Goal: Task Accomplishment & Management: Use online tool/utility

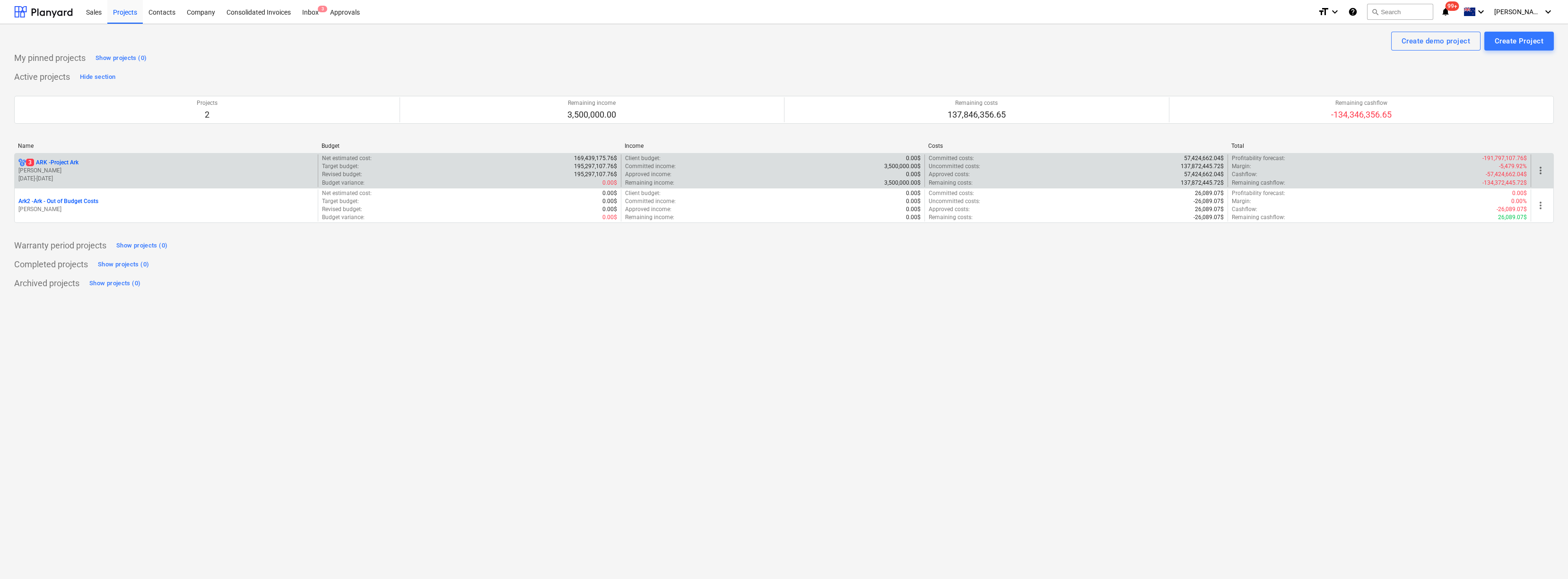
click at [67, 162] on p "3 ARK - Project Ark" at bounding box center [52, 162] width 52 height 8
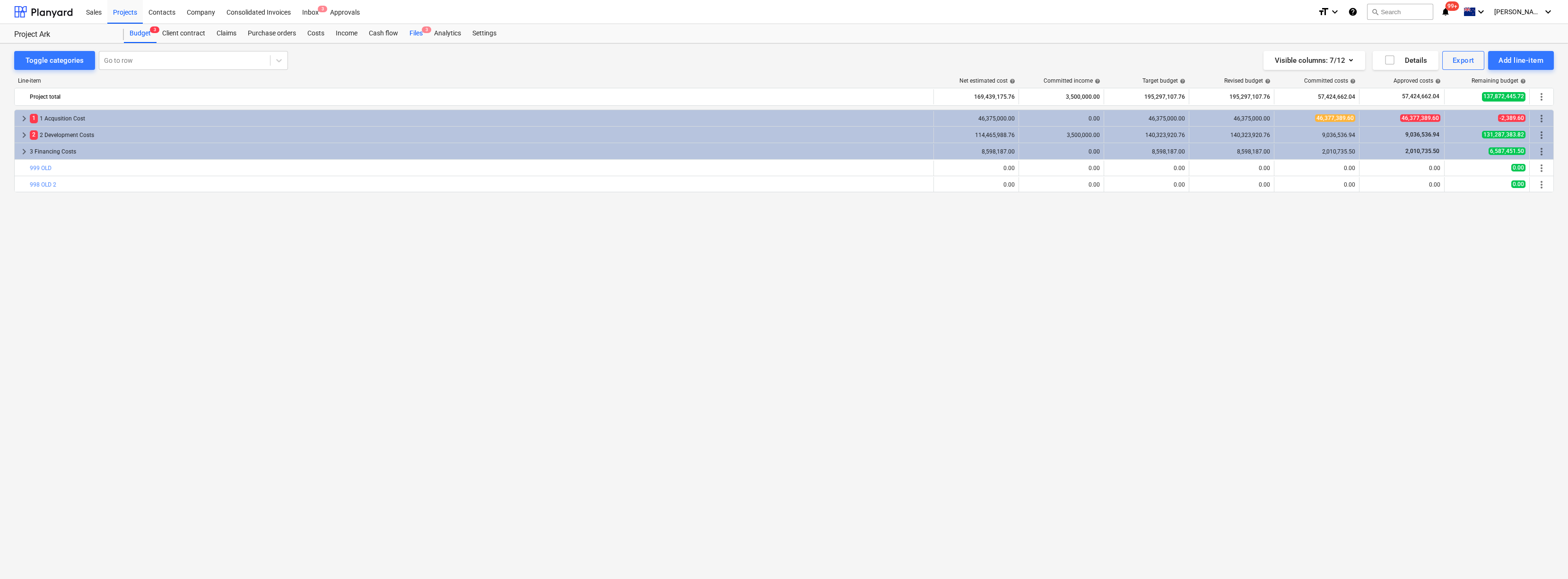
click at [419, 30] on div "Files 3" at bounding box center [416, 33] width 24 height 19
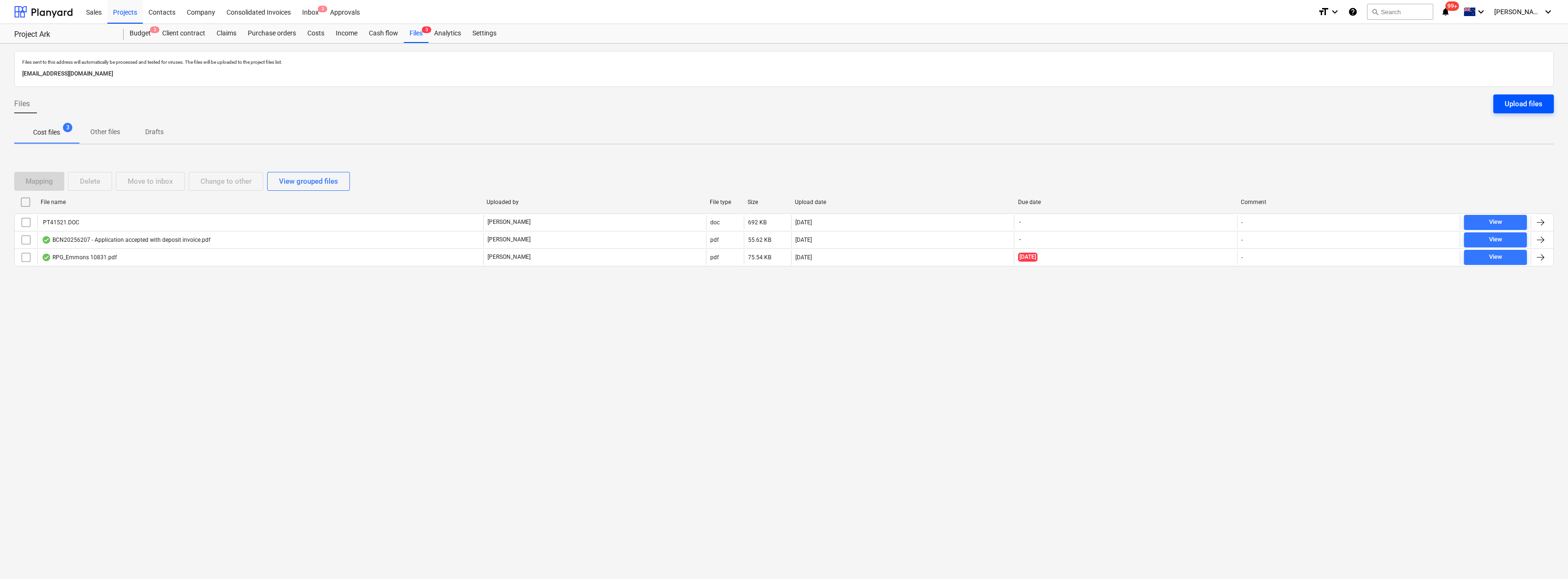
click at [1521, 104] on div "Upload files" at bounding box center [1524, 104] width 38 height 12
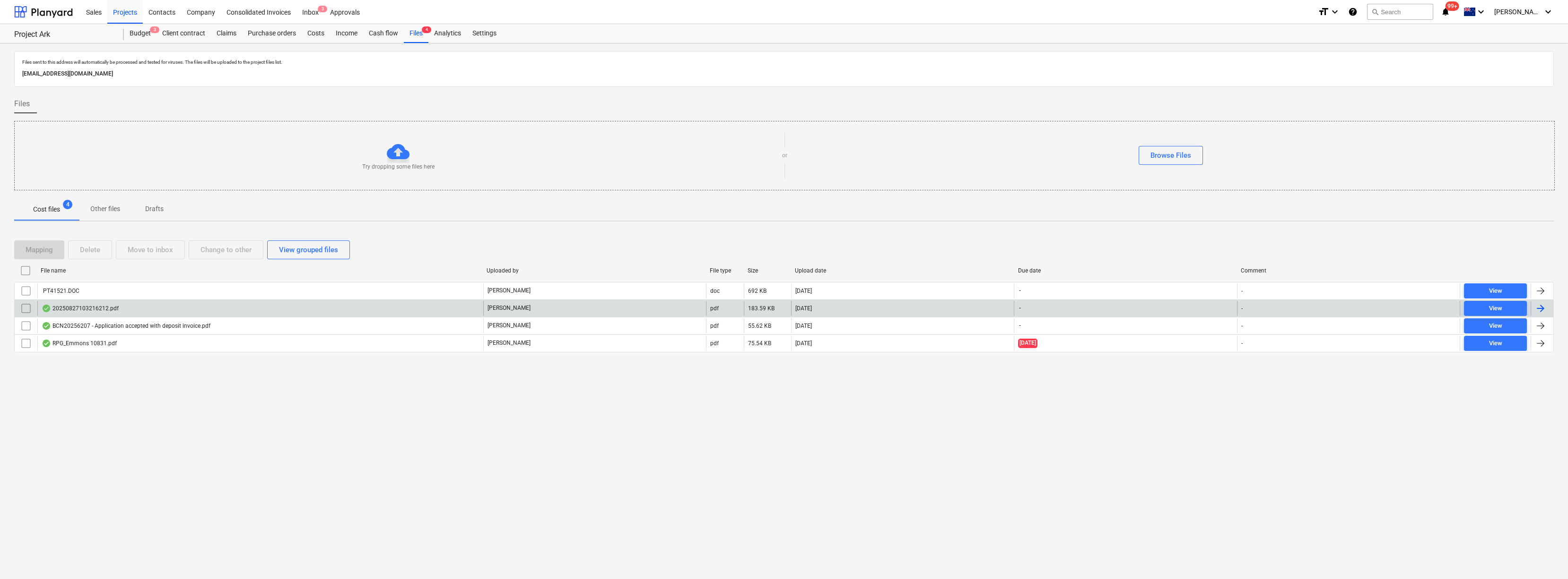
click at [100, 309] on div "20250827103216212.pdf" at bounding box center [80, 308] width 77 height 7
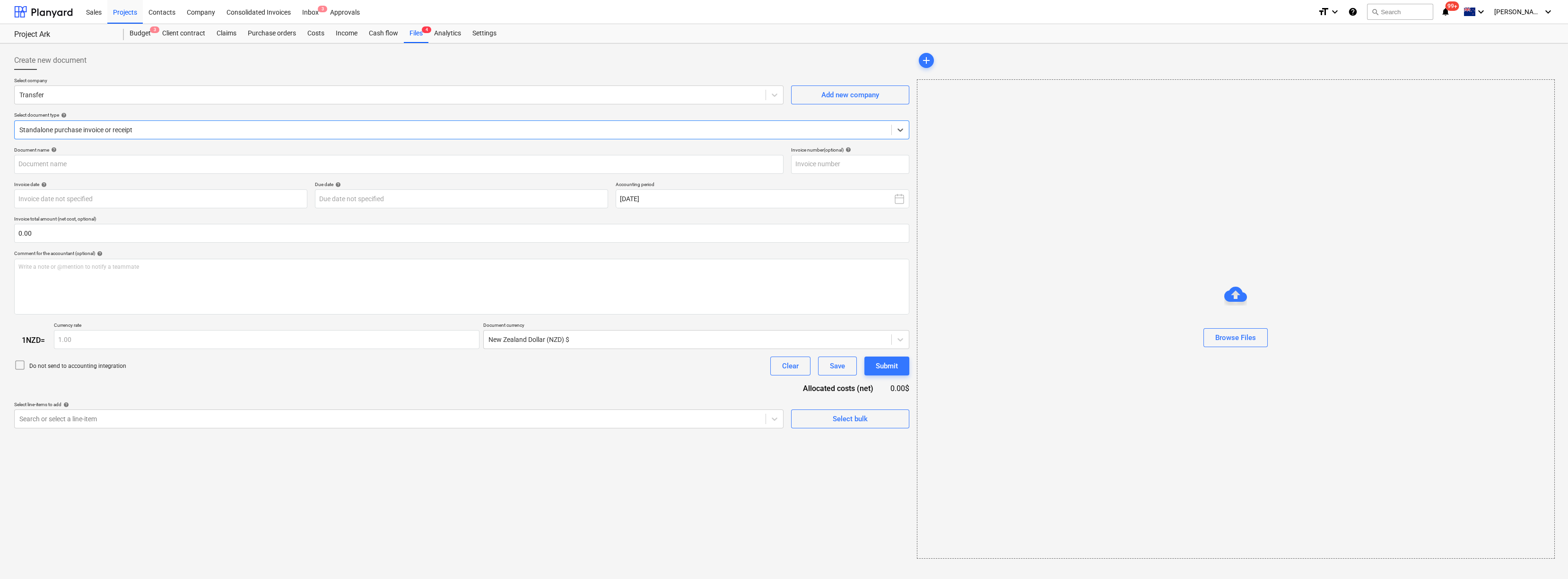
type input "818"
click at [447, 95] on div at bounding box center [389, 95] width 740 height 10
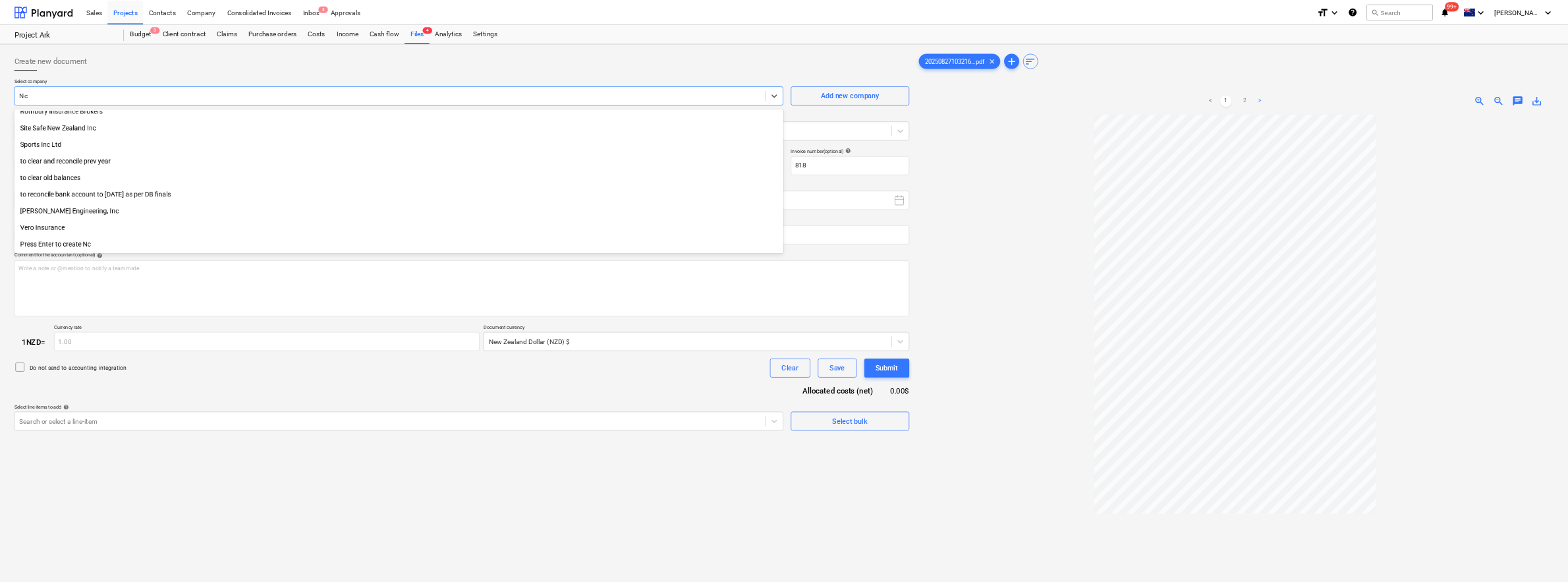
scroll to position [725, 0]
type input "Nic"
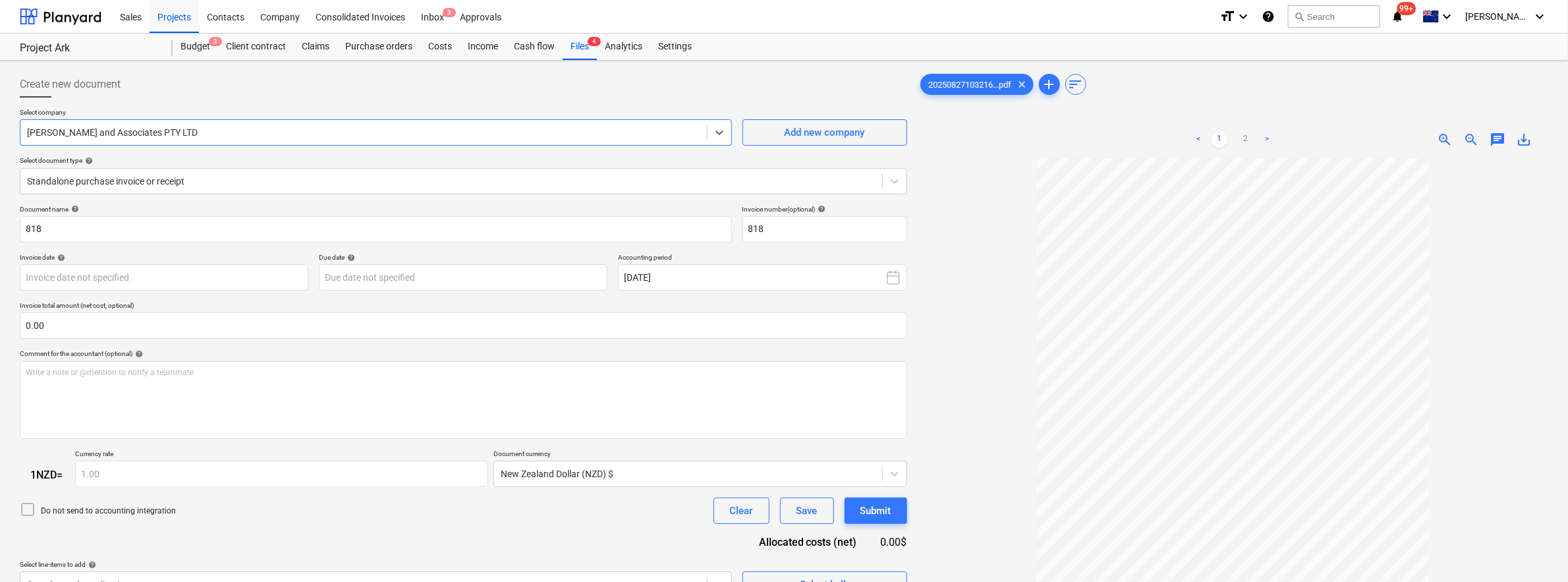
scroll to position [13, 0]
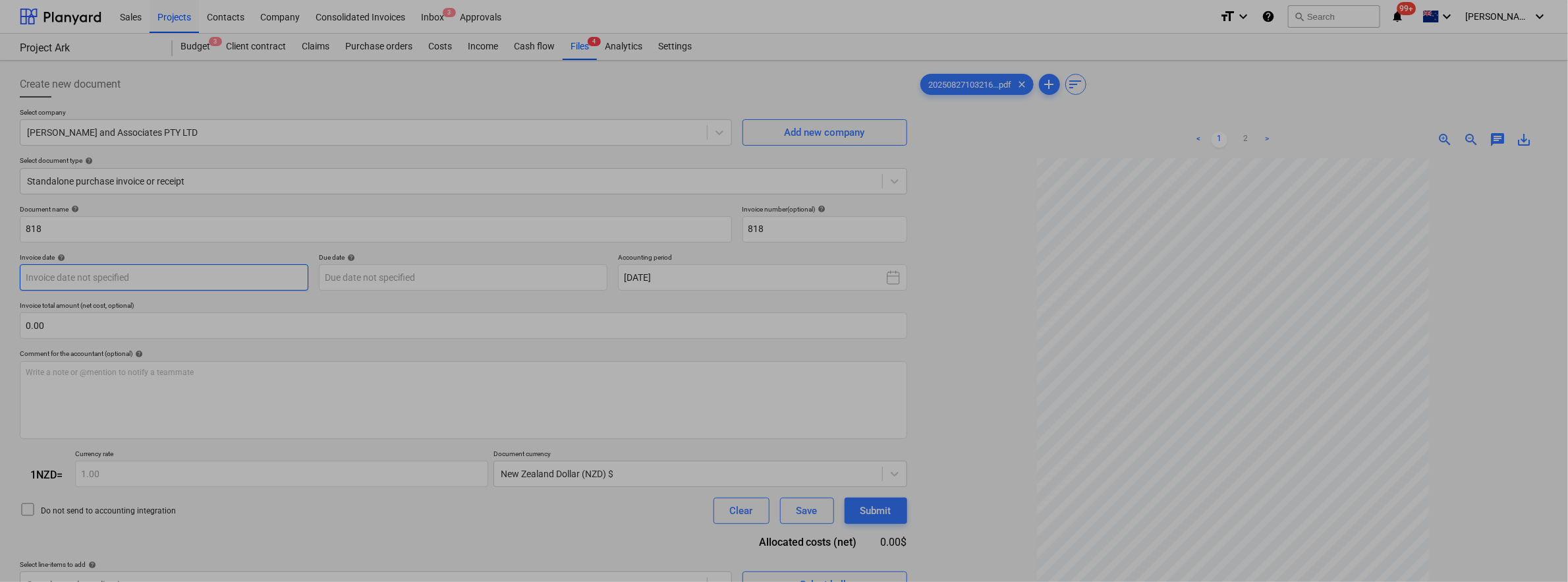
click at [165, 274] on body "This website stores cookies on your computer. These cookies are used to collect…" at bounding box center [784, 291] width 1568 height 582
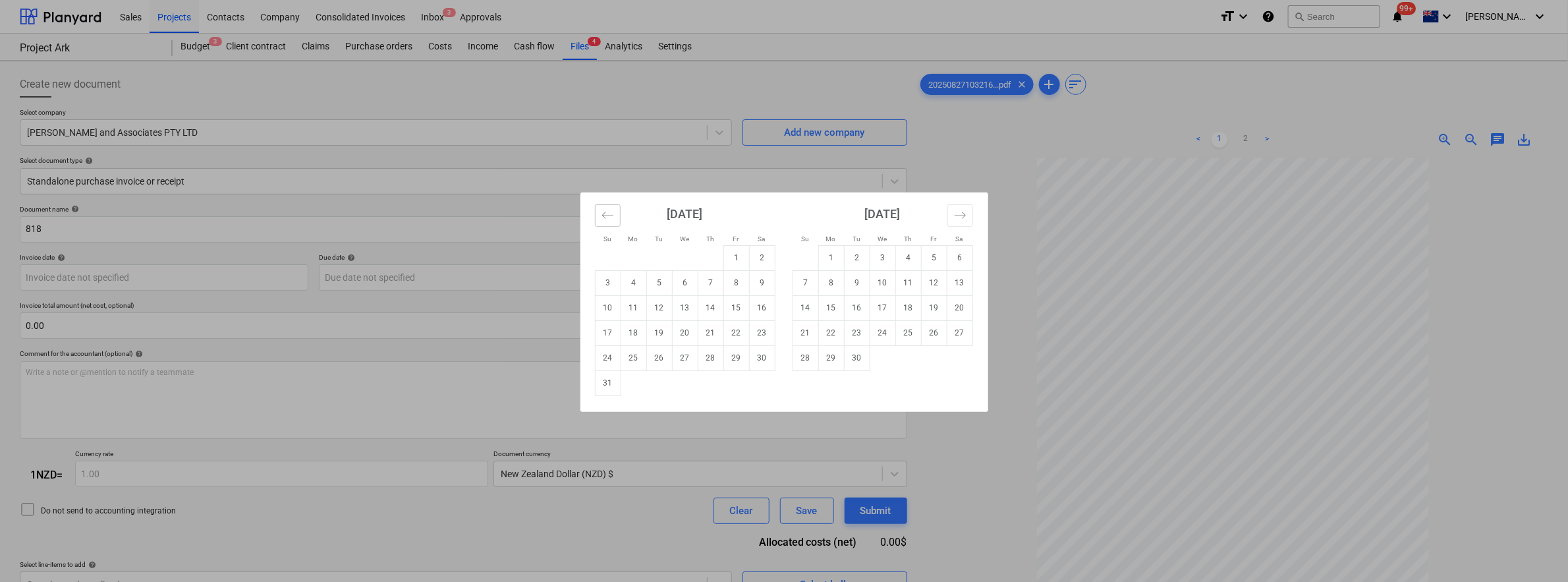
click at [600, 215] on button "Move backward to switch to the previous month." at bounding box center [607, 215] width 25 height 22
click at [717, 359] on td "31" at bounding box center [711, 358] width 25 height 25
type input "[DATE]"
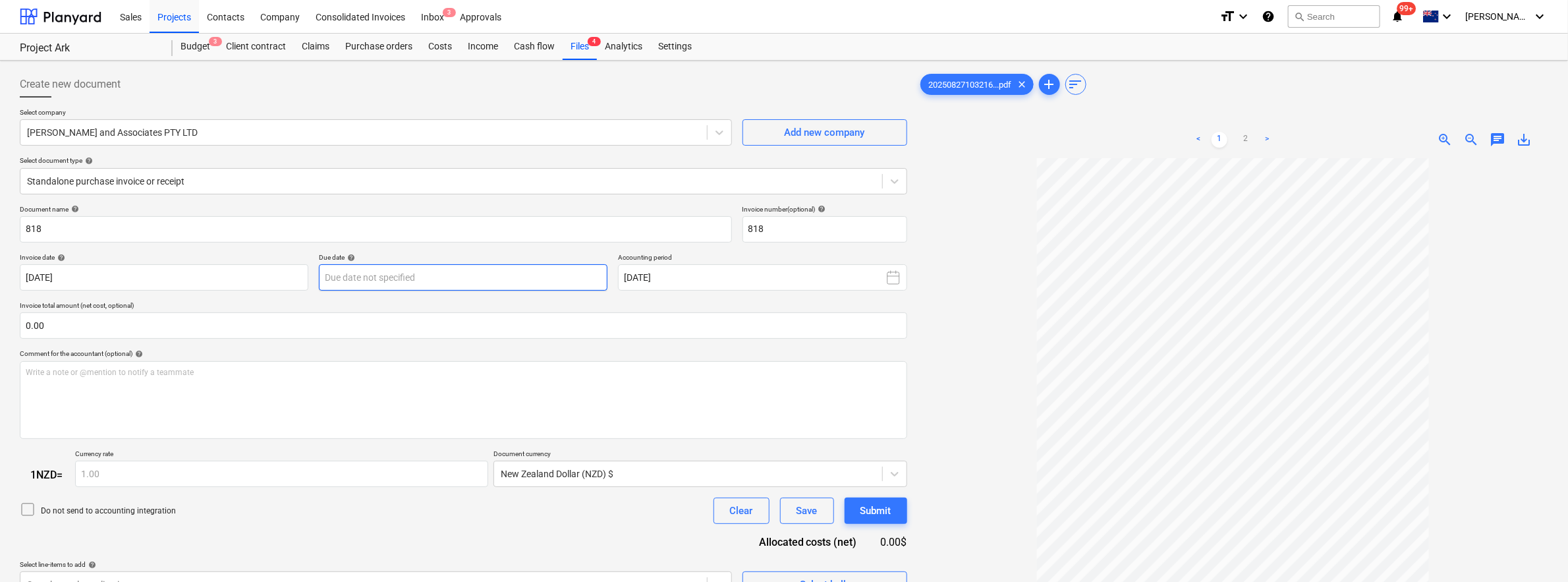
click at [413, 271] on body "This website stores cookies on your computer. These cookies are used to collect…" at bounding box center [784, 291] width 1568 height 582
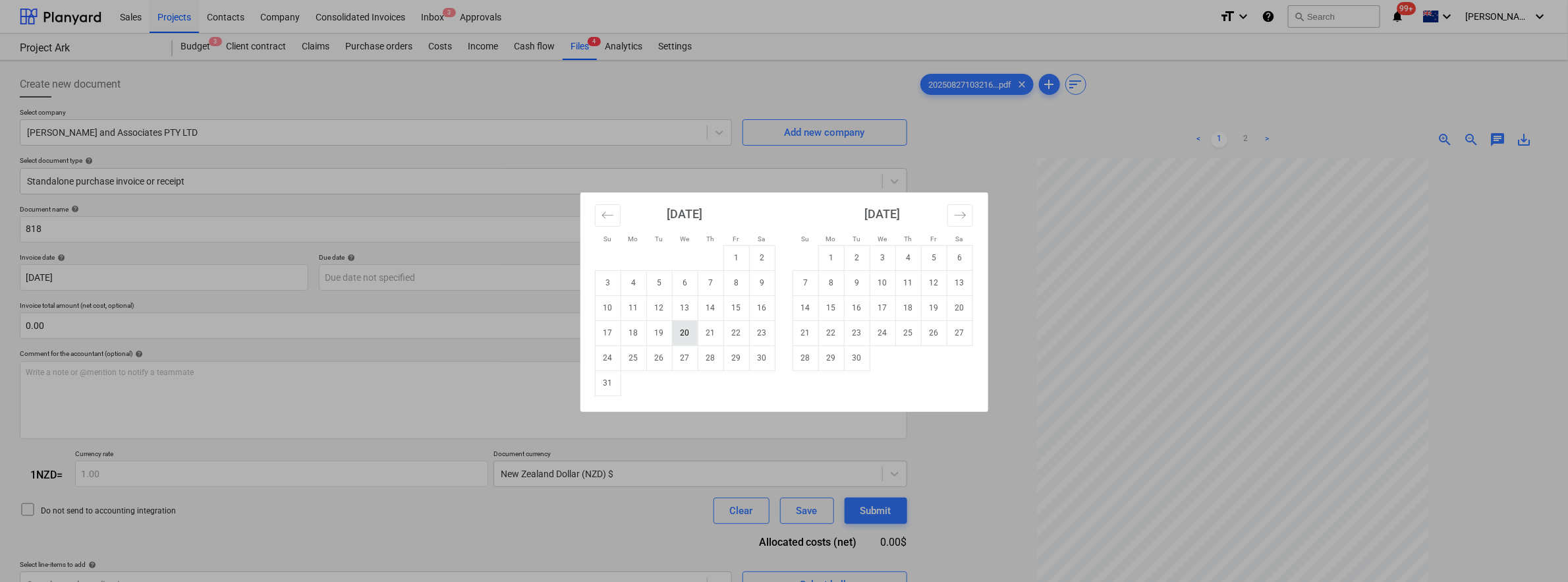
click at [683, 338] on td "20" at bounding box center [684, 333] width 25 height 25
type input "[DATE]"
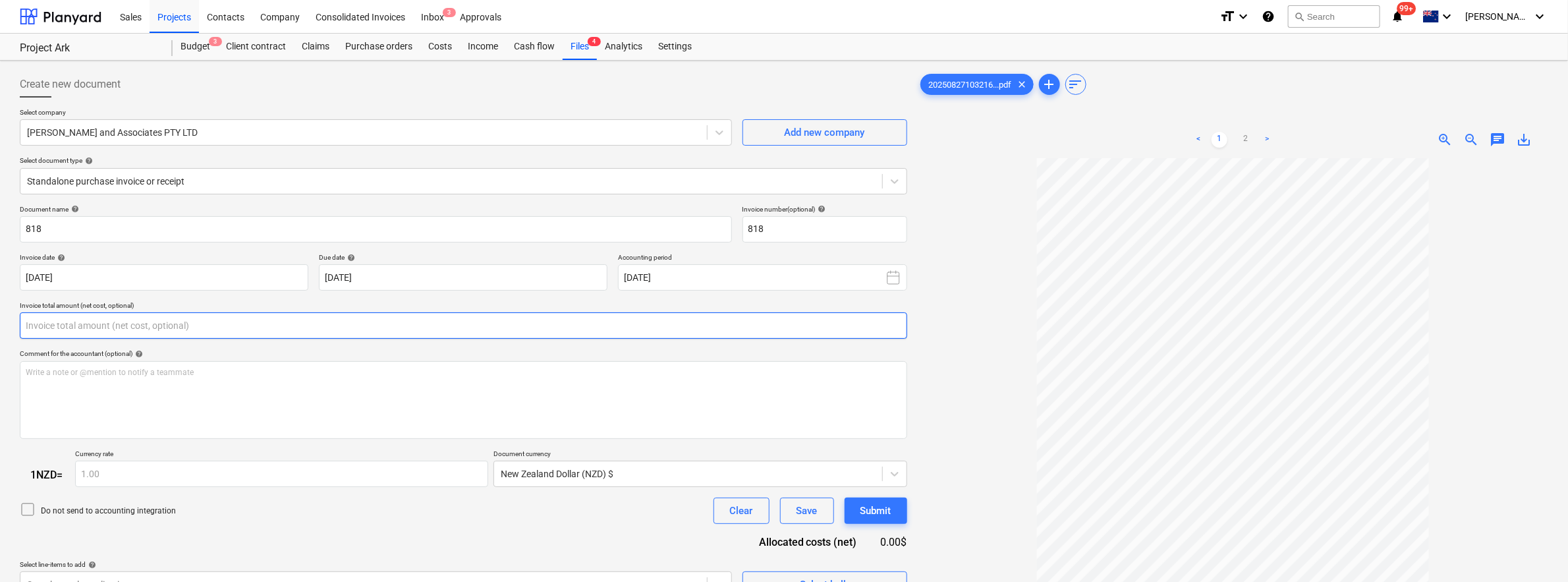
click at [329, 333] on input "text" at bounding box center [463, 325] width 887 height 26
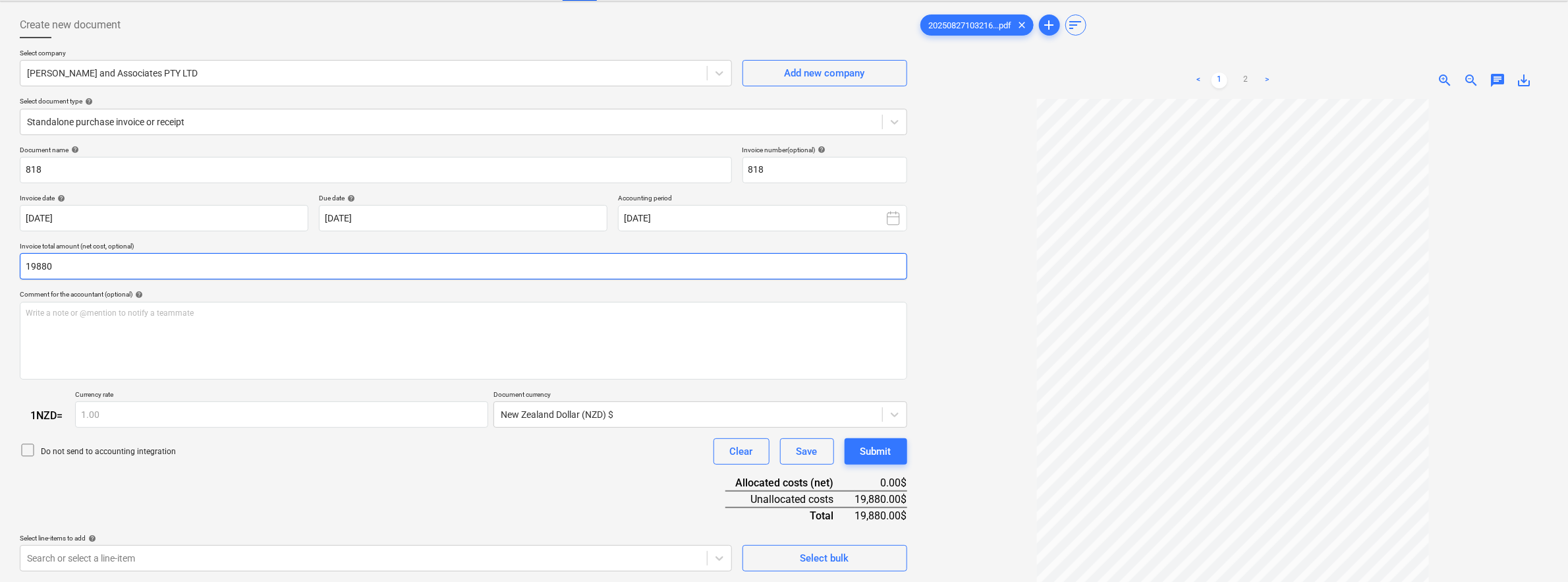
scroll to position [137, 0]
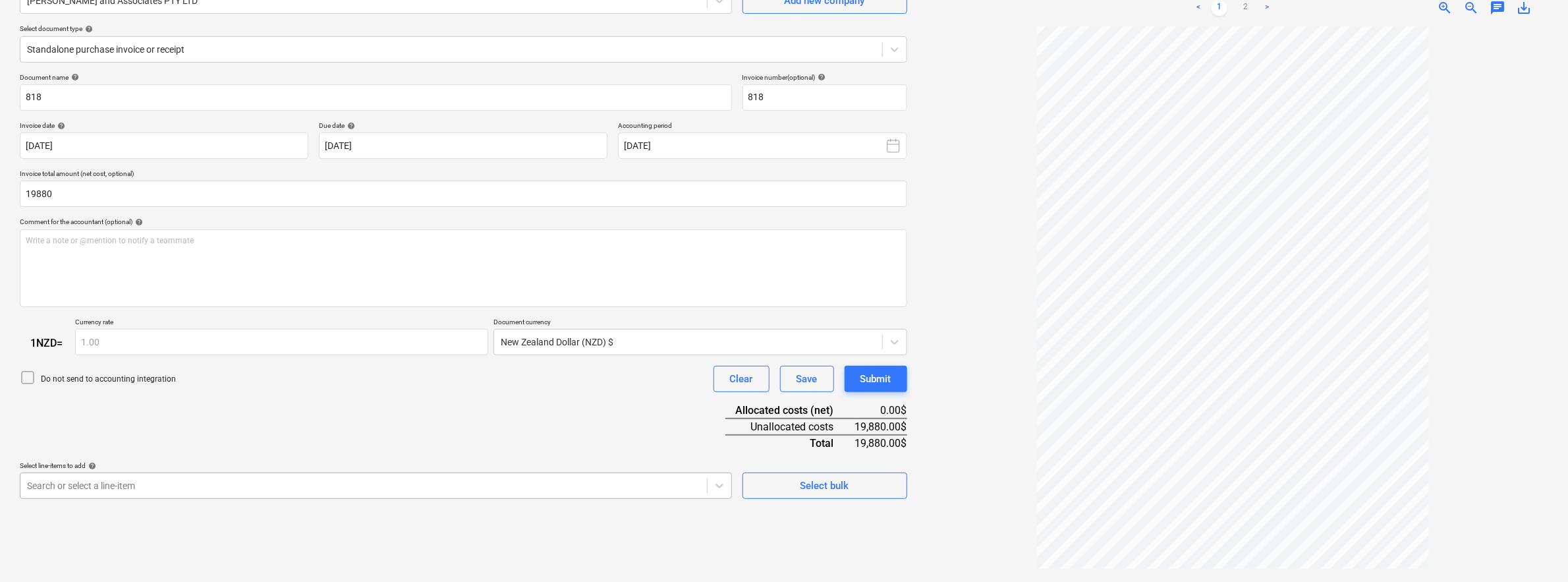
type input "19,880.00"
click at [267, 450] on body "This website stores cookies on your computer. These cookies are used to collect…" at bounding box center [784, 159] width 1568 height 582
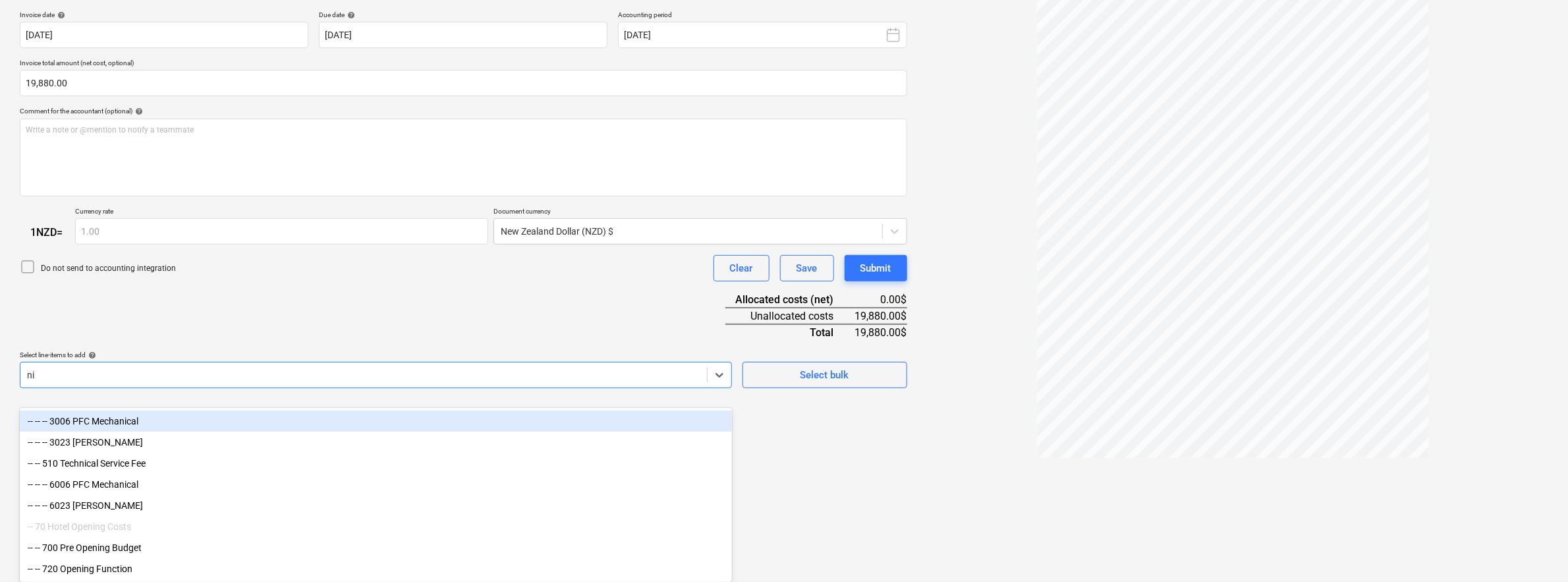
scroll to position [182, 0]
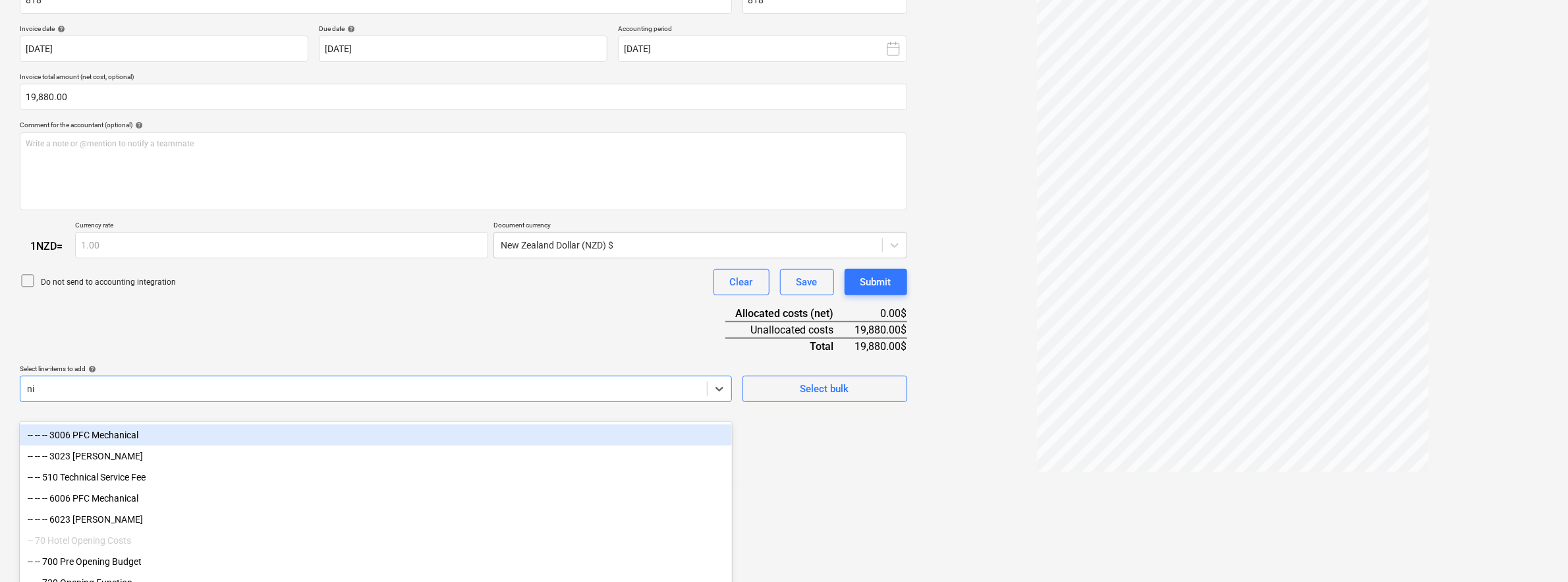
type input "nic"
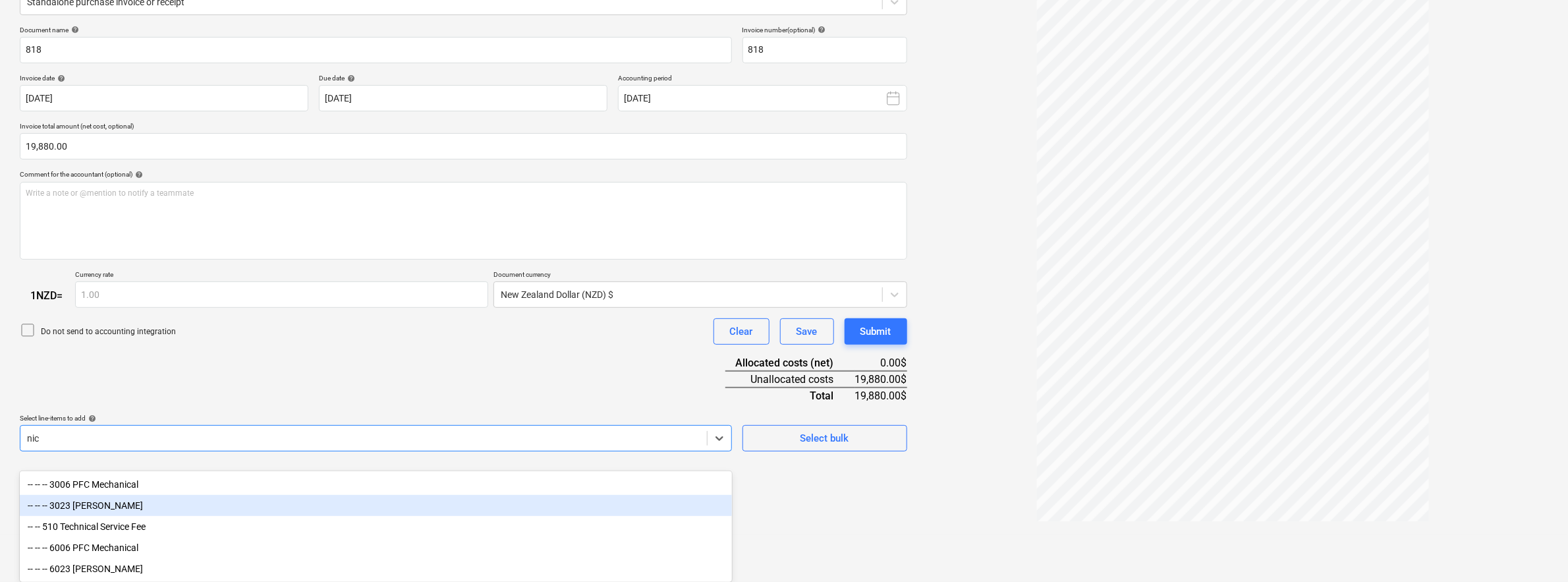
click at [110, 502] on div "-- -- -- 3023 [PERSON_NAME]" at bounding box center [376, 505] width 712 height 21
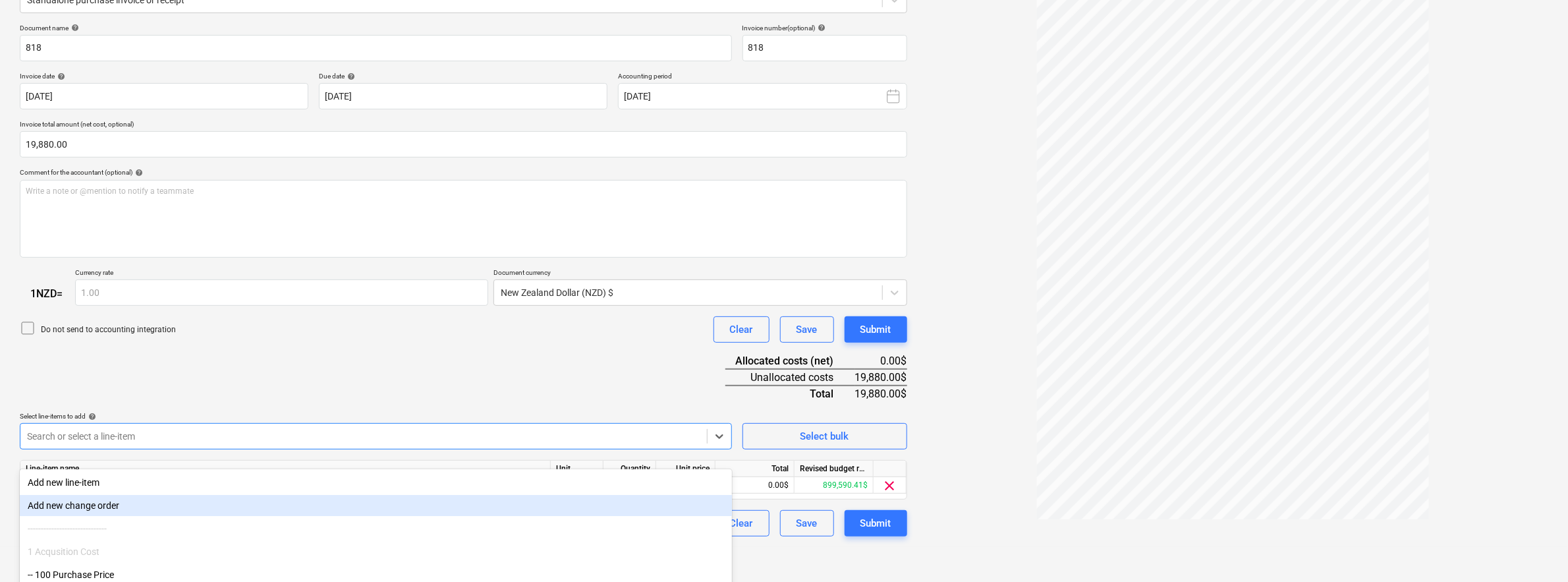
drag, startPoint x: 332, startPoint y: 367, endPoint x: 367, endPoint y: 400, distance: 48.1
click at [332, 367] on div "Document name help 818 Invoice number (optional) help 818 Invoice date help [DA…" at bounding box center [463, 280] width 887 height 513
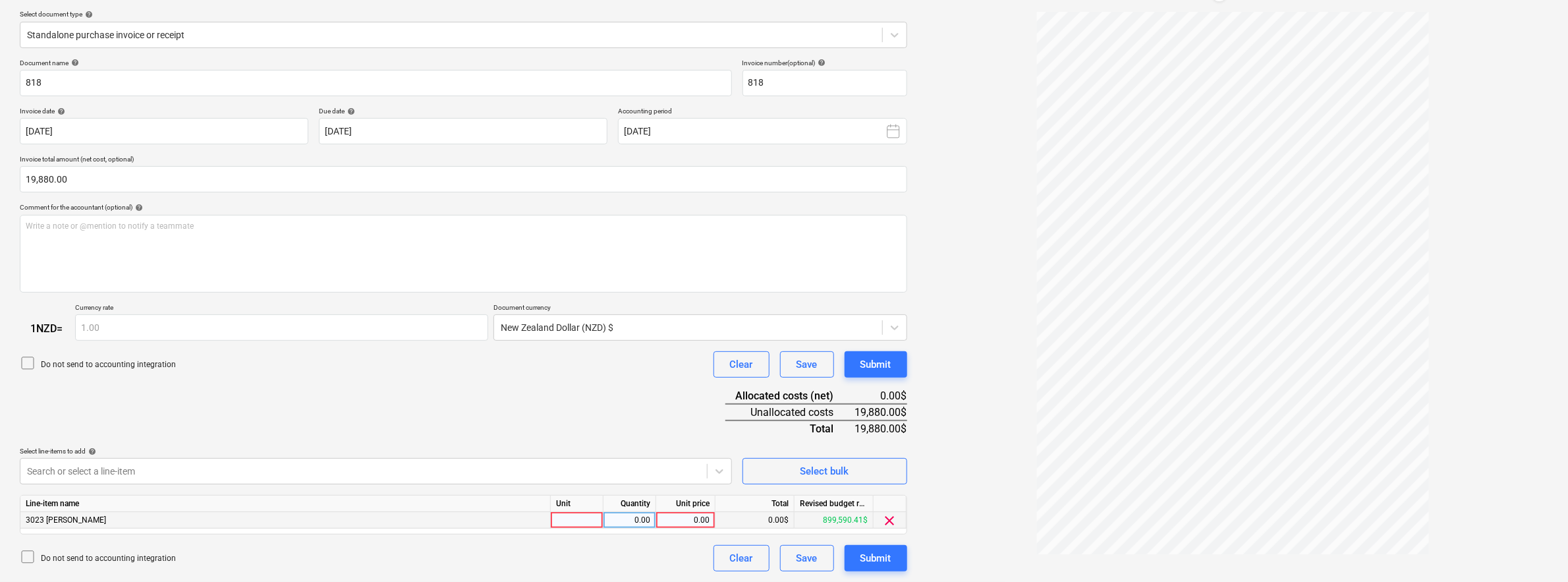
click at [695, 517] on div "0.00" at bounding box center [685, 520] width 48 height 16
type input "19880"
click at [504, 395] on div "Document name help 818 Invoice number (optional) help 818 Invoice date help [DA…" at bounding box center [463, 315] width 887 height 513
click at [637, 321] on div at bounding box center [687, 327] width 374 height 14
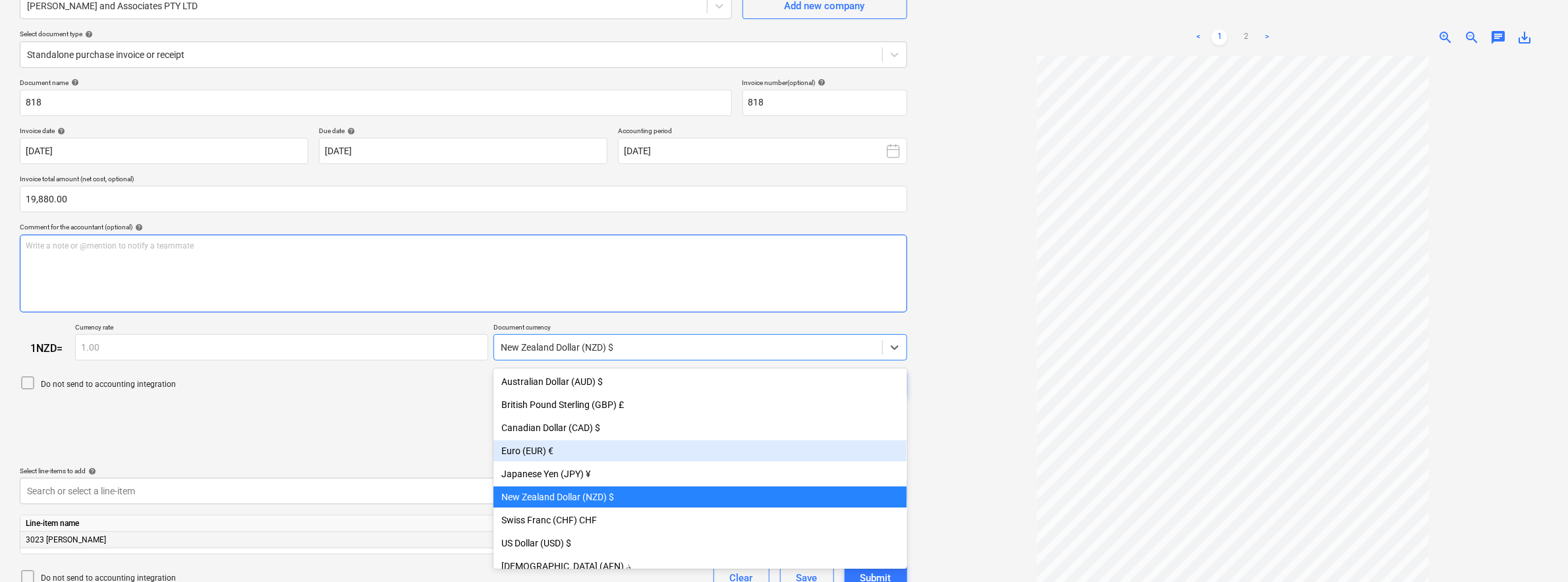
scroll to position [0, 0]
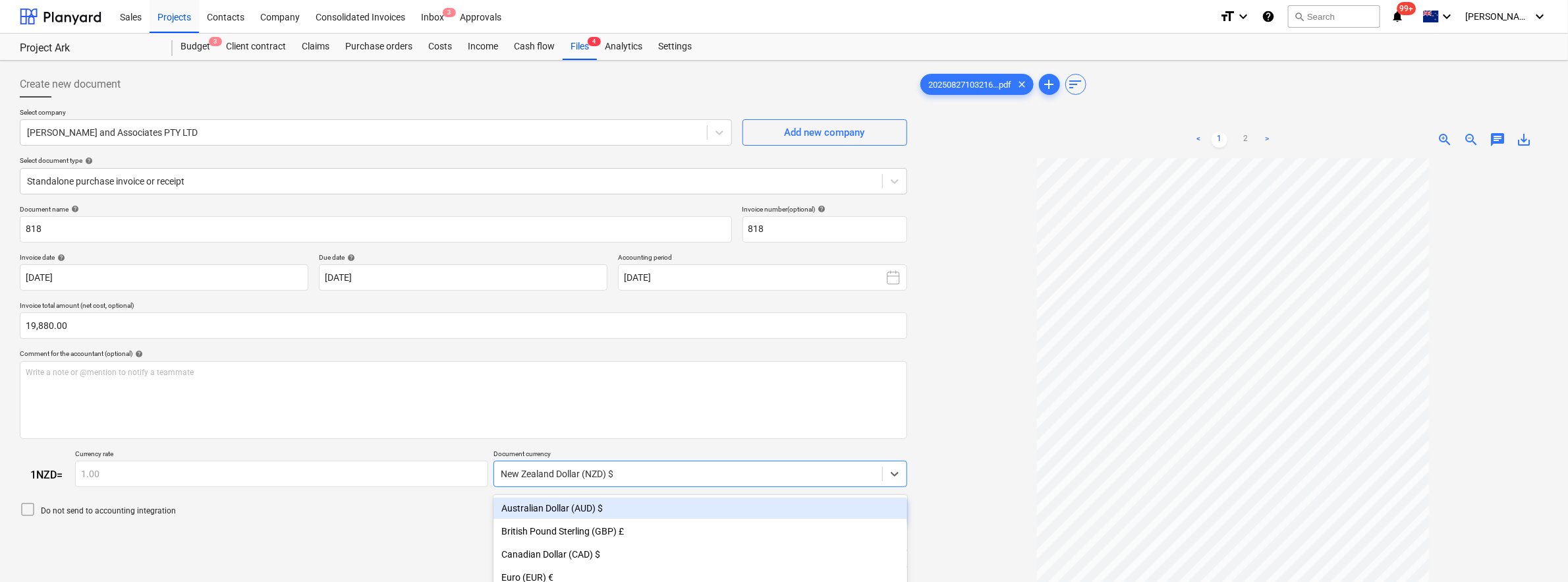
click at [580, 506] on div "Australian Dollar (AUD) $" at bounding box center [700, 508] width 413 height 21
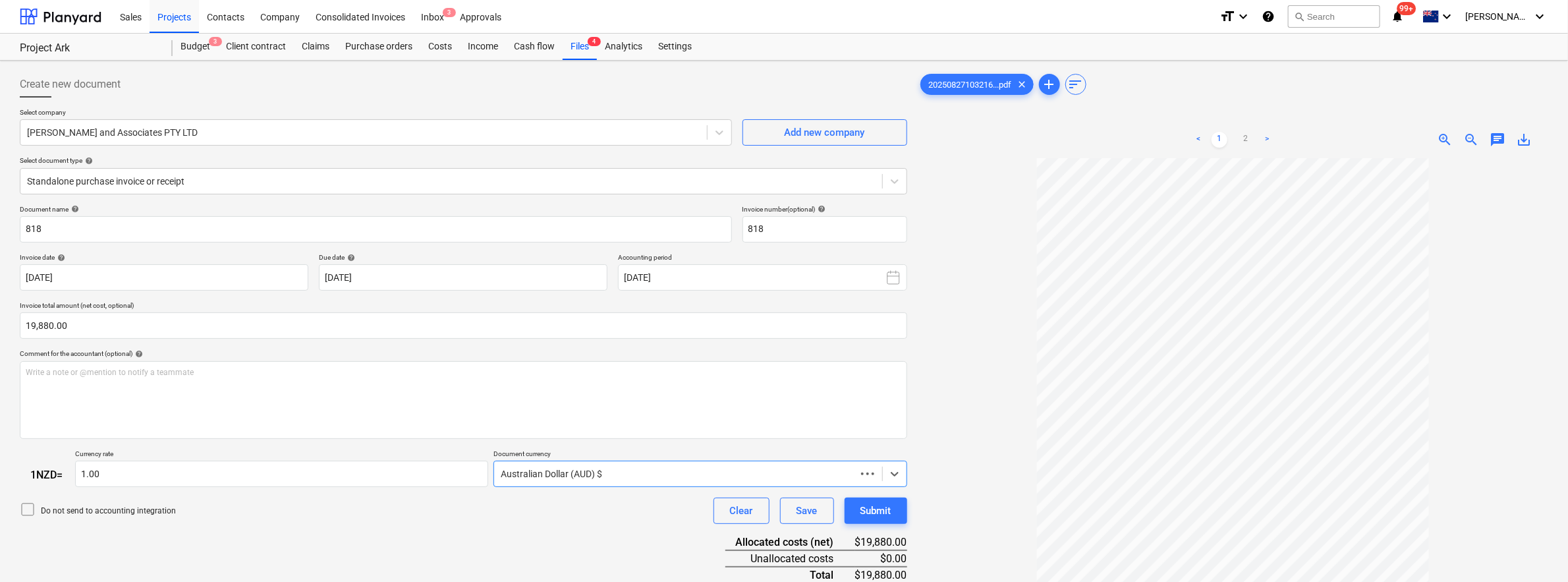
click at [332, 524] on div "Do not send to accounting integration Clear Save Submit" at bounding box center [463, 511] width 887 height 26
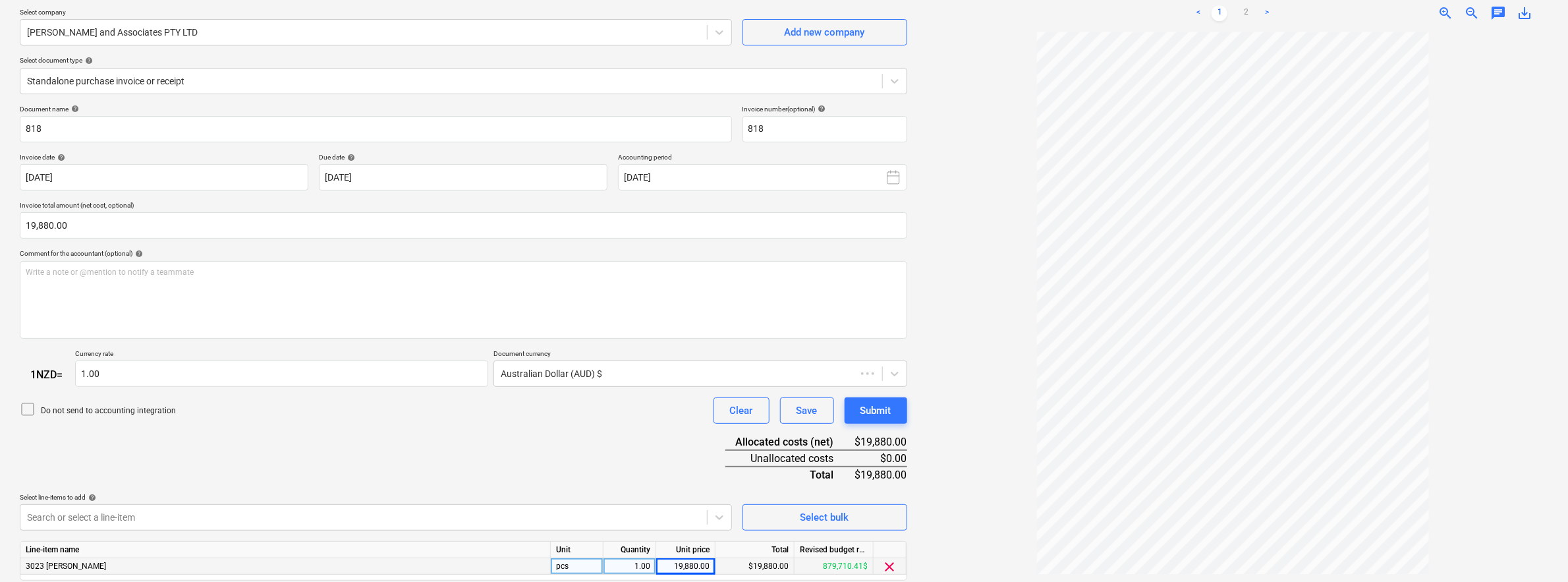
scroll to position [158, 0]
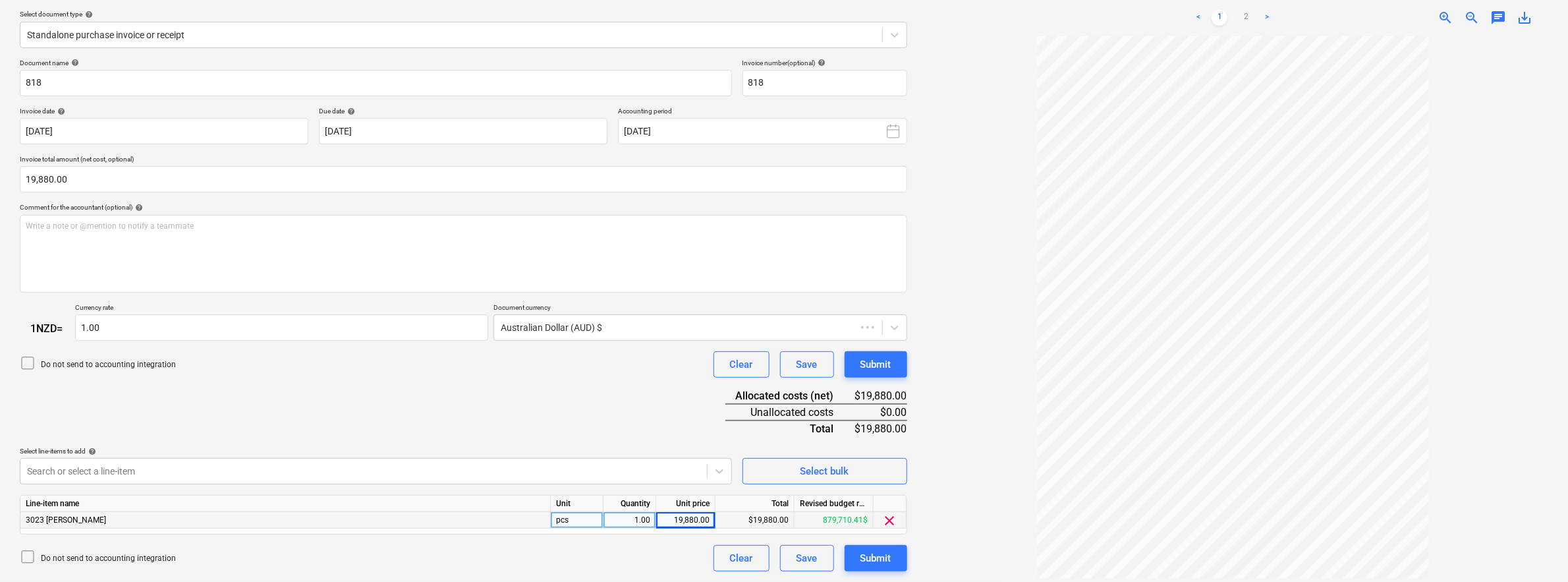
type input "0.90"
click at [502, 370] on div "Document name help 818 Invoice number (optional) help 818 Invoice date help [DA…" at bounding box center [463, 315] width 887 height 513
click at [869, 559] on div "Submit" at bounding box center [876, 558] width 31 height 17
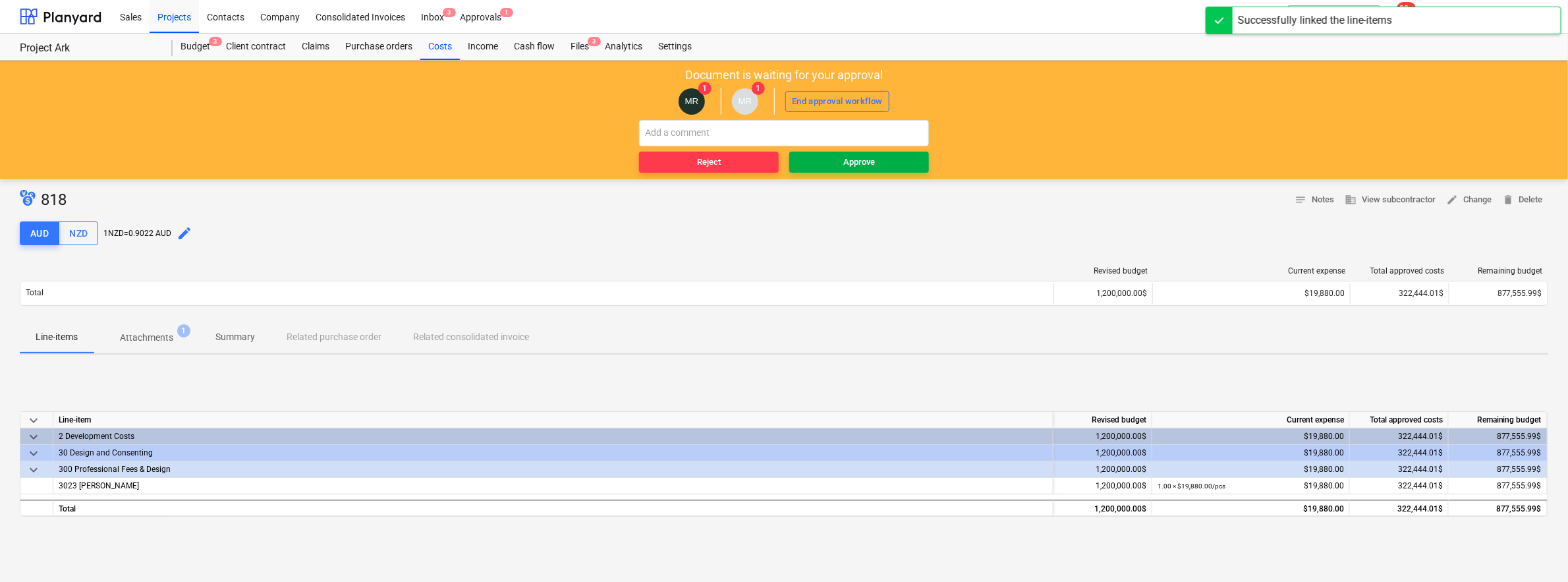
click at [863, 164] on div "Approve" at bounding box center [858, 163] width 31 height 15
